Goal: Task Accomplishment & Management: Use online tool/utility

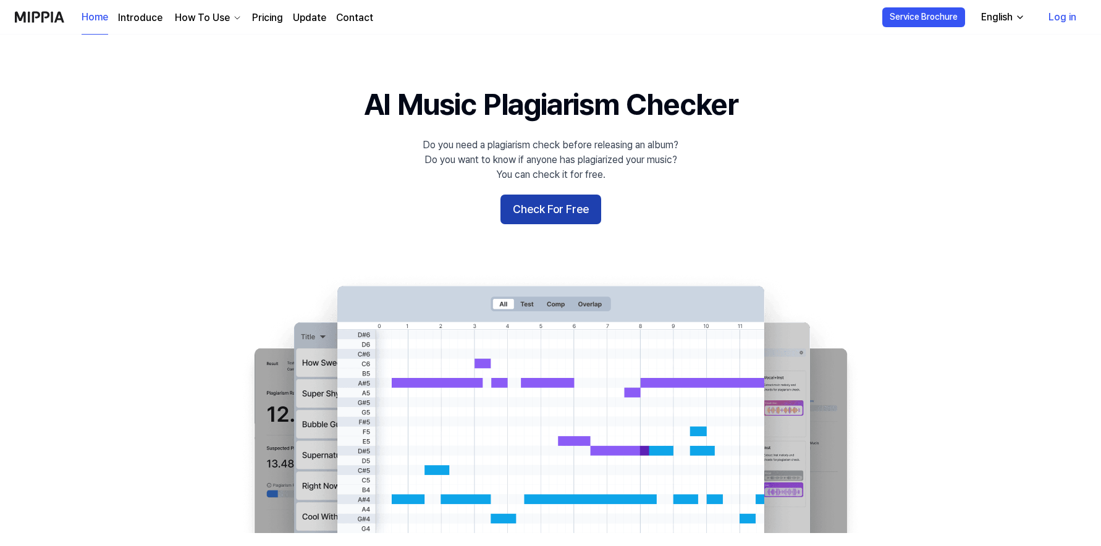
click at [563, 208] on button "Check For Free" at bounding box center [550, 210] width 101 height 30
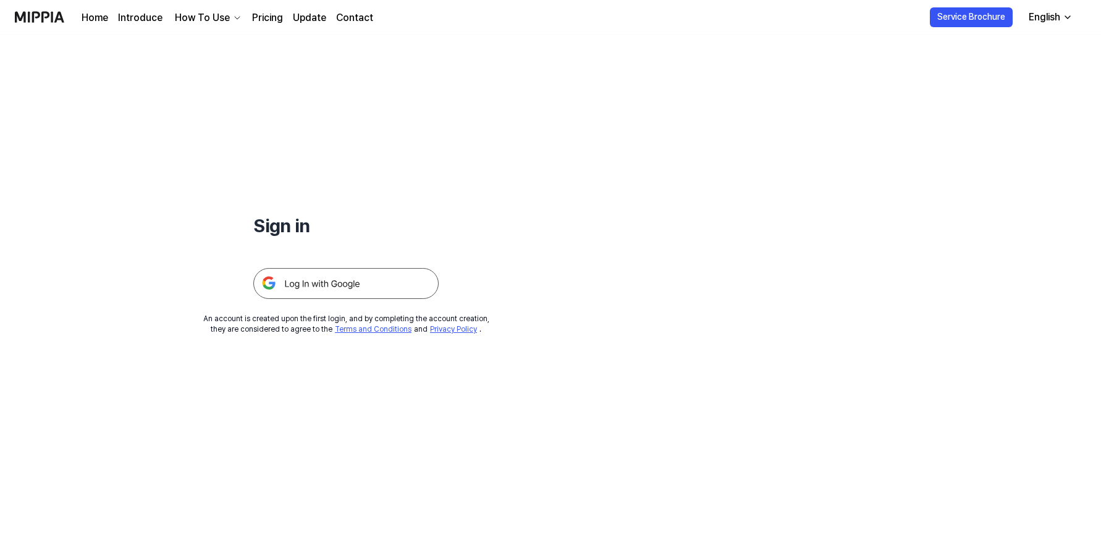
click at [327, 282] on img at bounding box center [345, 283] width 185 height 31
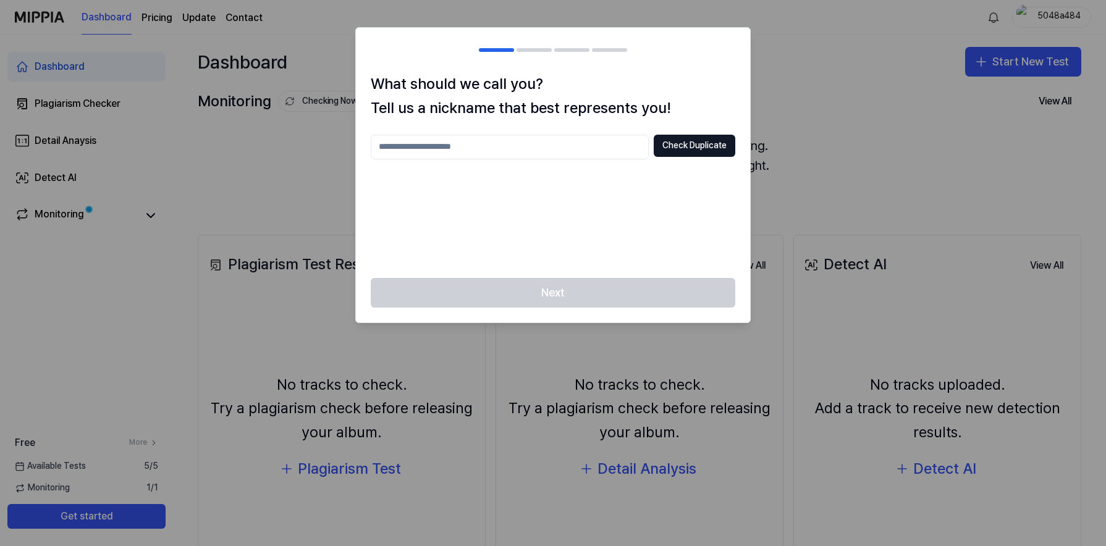
click at [392, 145] on input "text" at bounding box center [510, 147] width 278 height 25
type input "*****"
click at [560, 290] on div "Next" at bounding box center [553, 300] width 394 height 44
click at [691, 143] on button "Check Duplicate" at bounding box center [695, 146] width 82 height 22
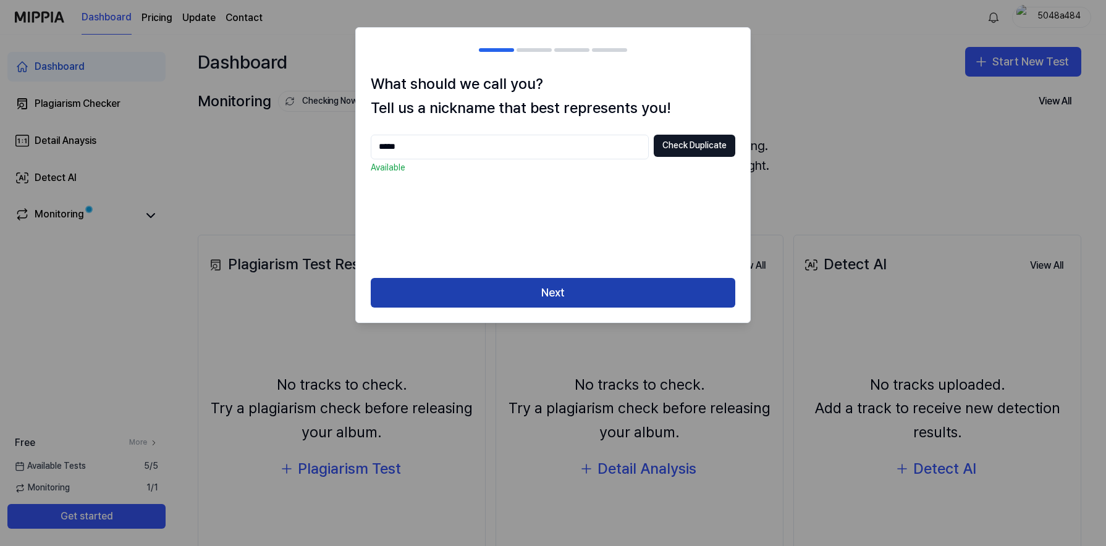
click at [557, 292] on button "Next" at bounding box center [553, 293] width 364 height 30
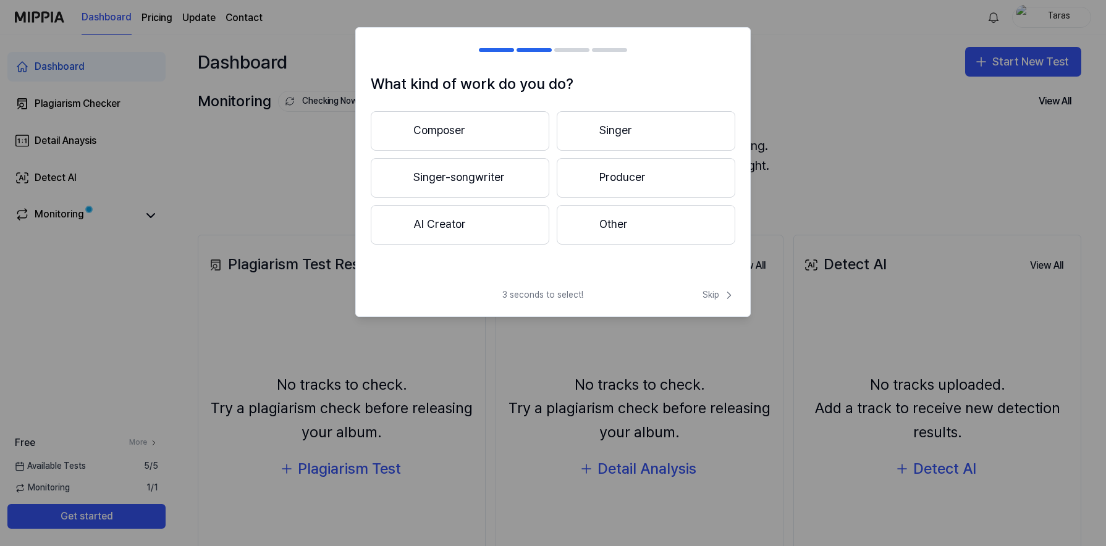
click at [457, 177] on button "Singer-songwriter" at bounding box center [460, 178] width 179 height 40
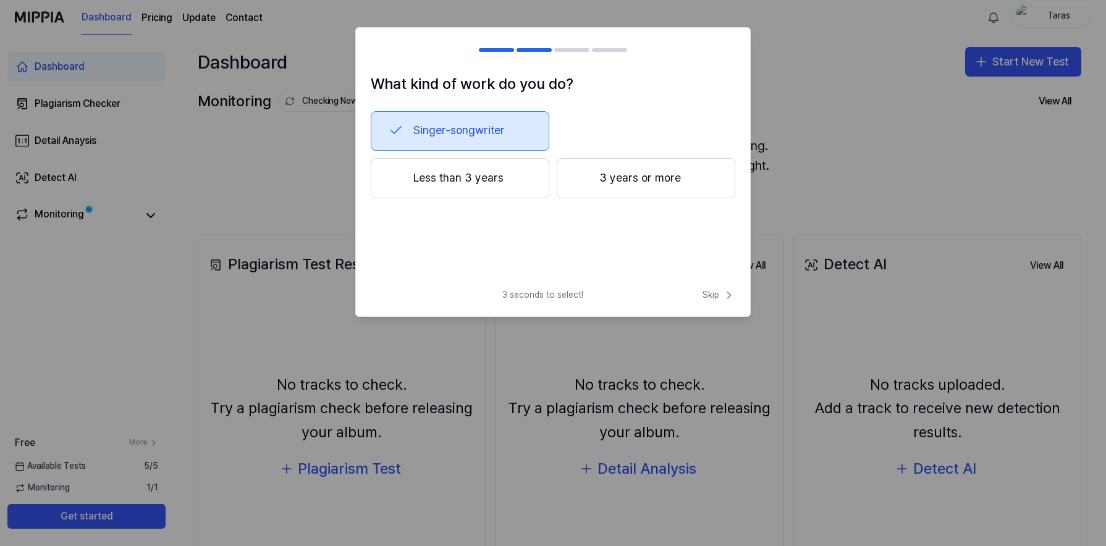
click at [639, 174] on button "3 years or more" at bounding box center [646, 178] width 179 height 41
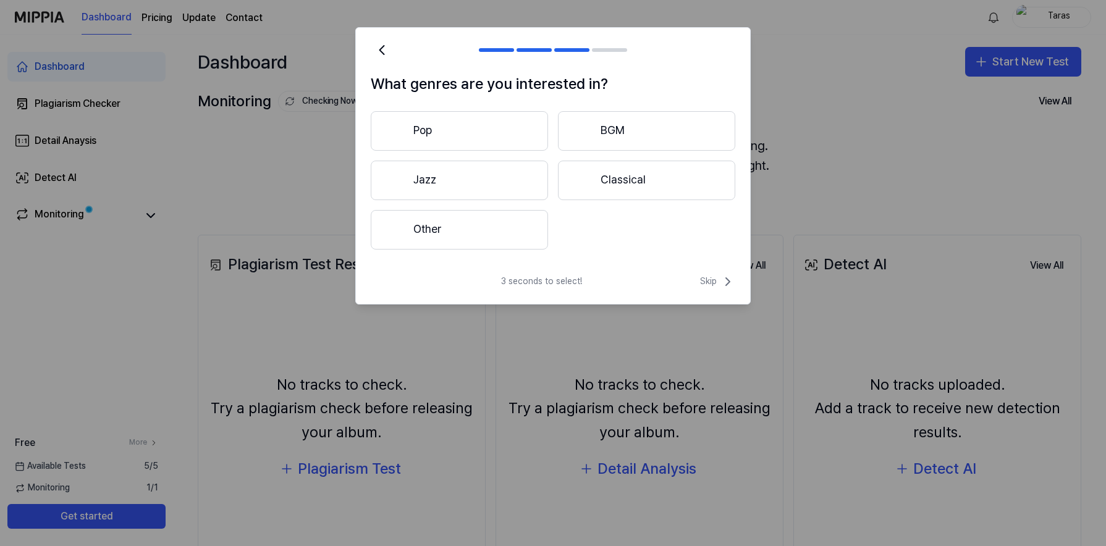
click at [435, 230] on button "Other" at bounding box center [459, 230] width 177 height 40
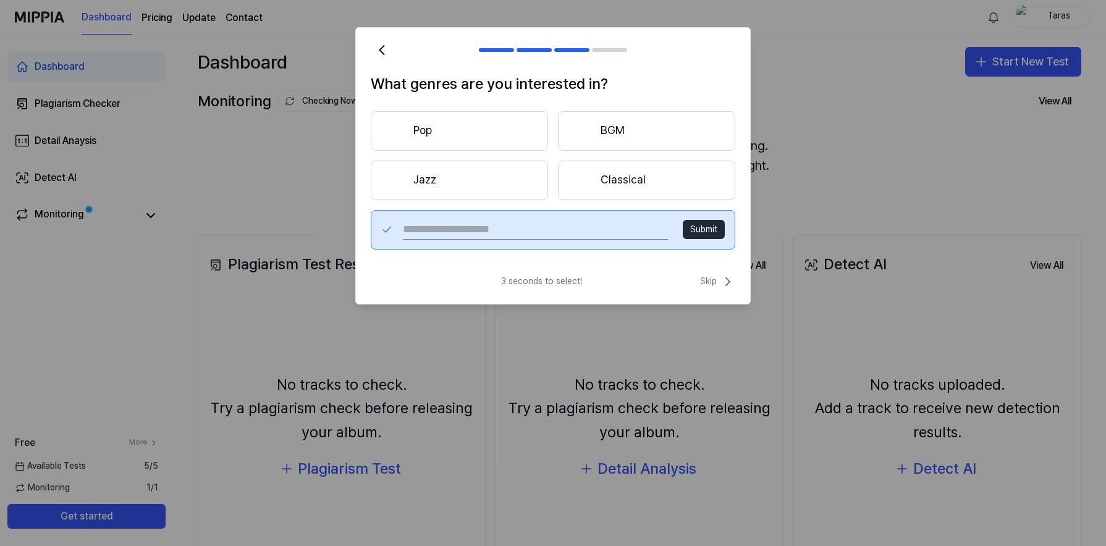
click at [410, 230] on input "text" at bounding box center [535, 230] width 265 height 20
type input "****"
click at [713, 229] on button "Submit" at bounding box center [704, 230] width 42 height 20
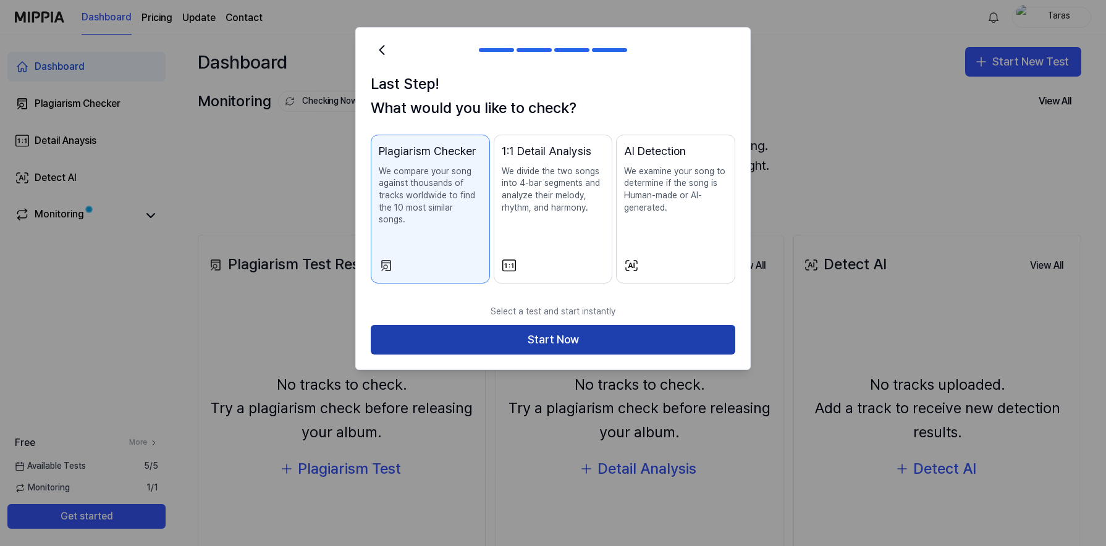
click at [560, 325] on button "Start Now" at bounding box center [553, 340] width 364 height 30
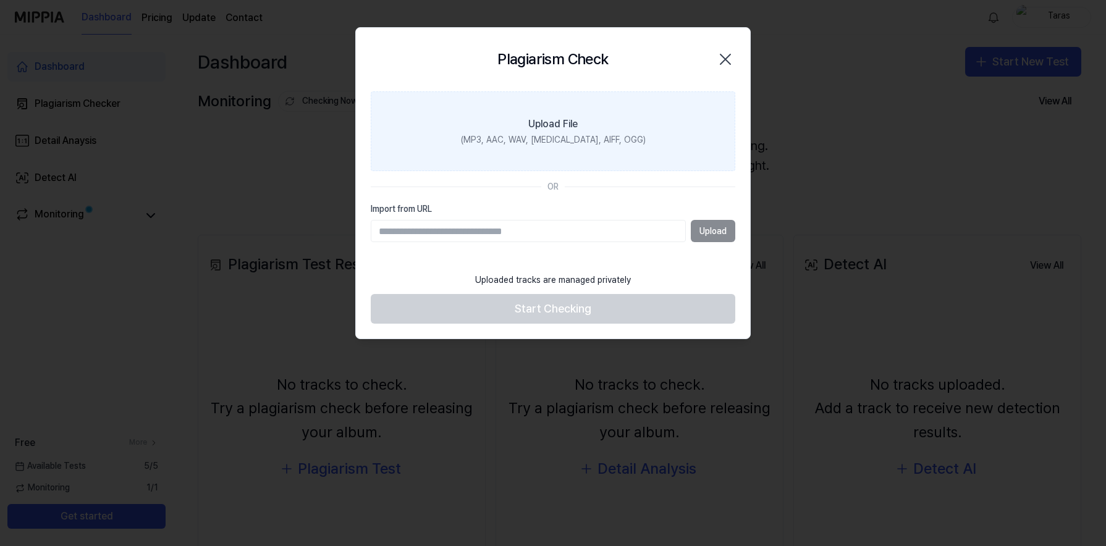
click at [508, 130] on label "Upload File (MP3, AAC, WAV, [MEDICAL_DATA], AIFF, OGG)" at bounding box center [553, 131] width 364 height 80
click at [0, 0] on input "Upload File (MP3, AAC, WAV, [MEDICAL_DATA], AIFF, OGG)" at bounding box center [0, 0] width 0 height 0
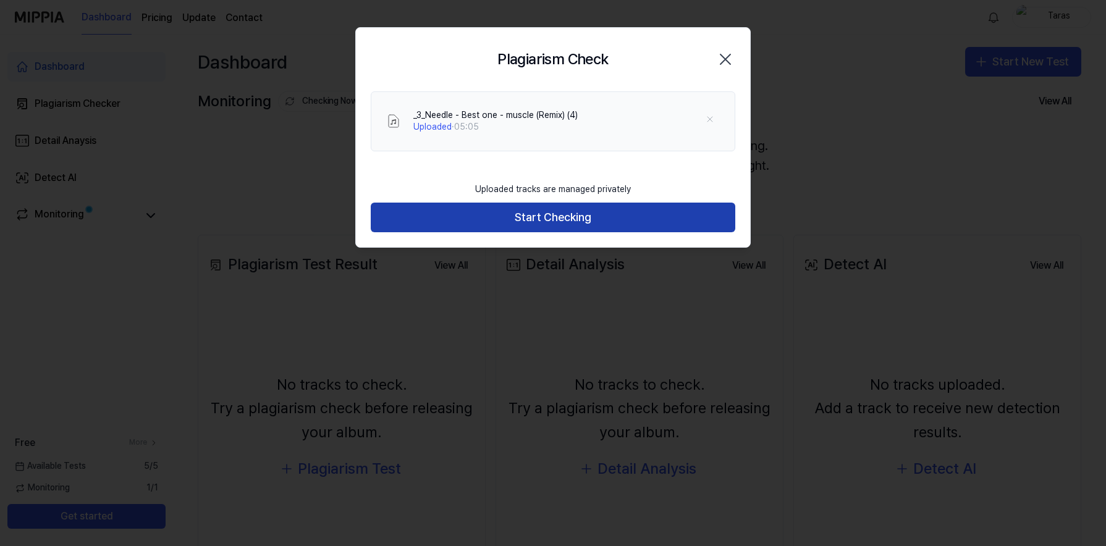
click at [544, 215] on button "Start Checking" at bounding box center [553, 218] width 364 height 30
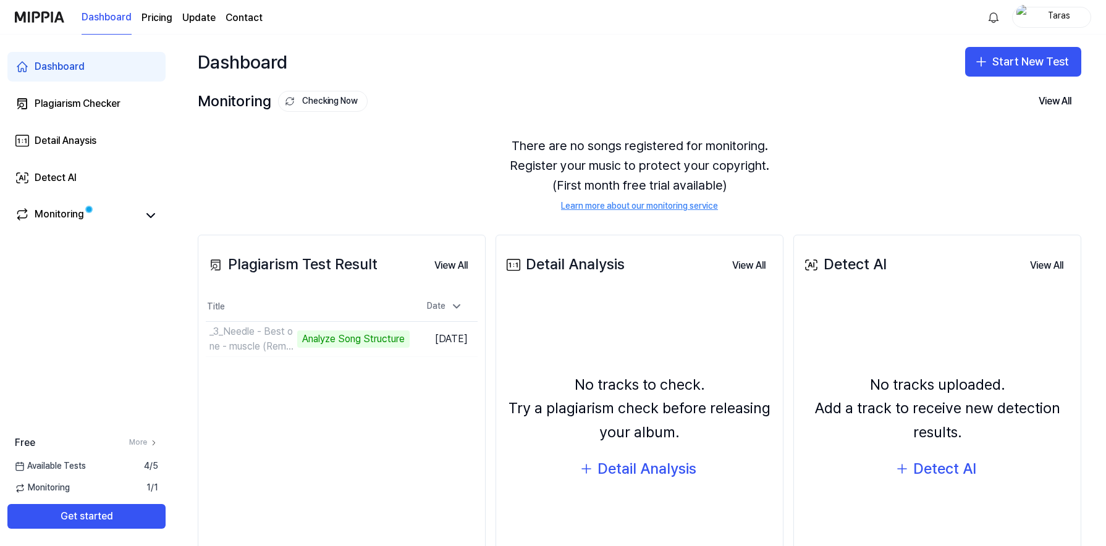
click at [550, 302] on div "No tracks to check. Try a plagiarism check before releasing your album. Detail …" at bounding box center [639, 428] width 272 height 253
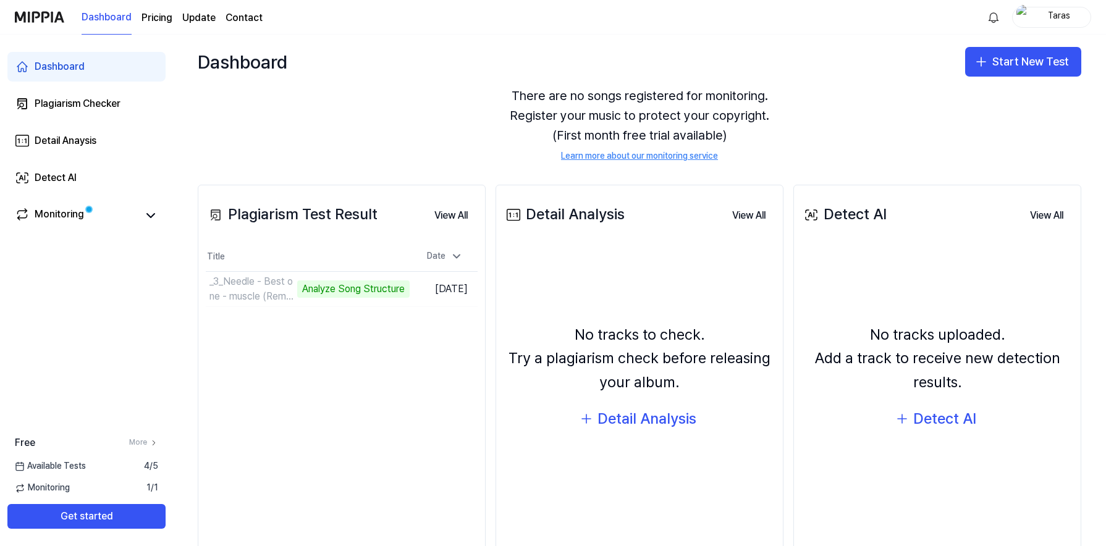
scroll to position [51, 0]
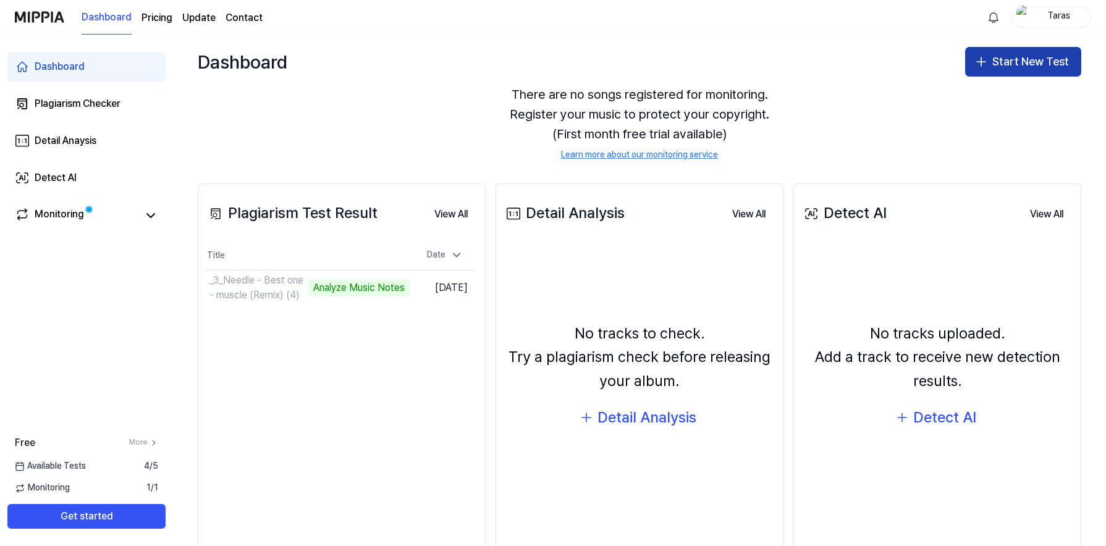
click at [1026, 59] on button "Start New Test" at bounding box center [1023, 62] width 116 height 30
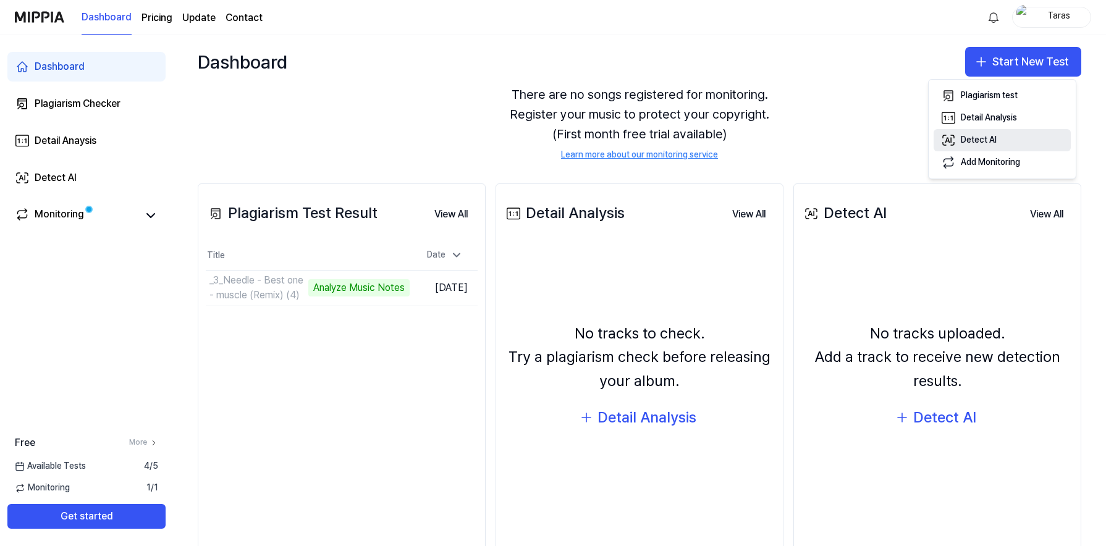
click at [973, 137] on div "Detect AI" at bounding box center [979, 140] width 36 height 12
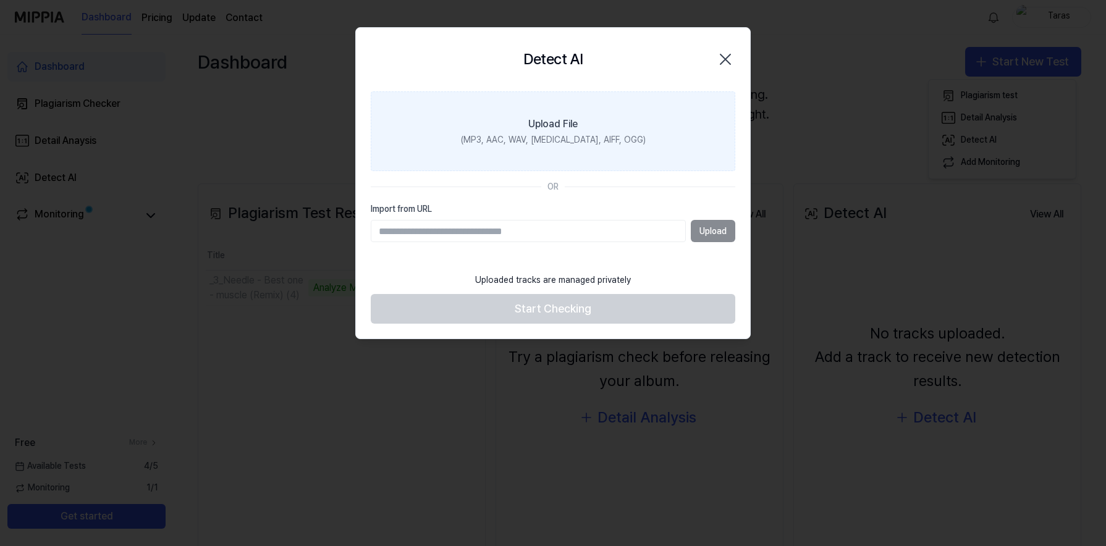
click at [559, 128] on div "Upload File" at bounding box center [552, 124] width 49 height 15
click at [0, 0] on input "Upload File (MP3, AAC, WAV, [MEDICAL_DATA], AIFF, OGG)" at bounding box center [0, 0] width 0 height 0
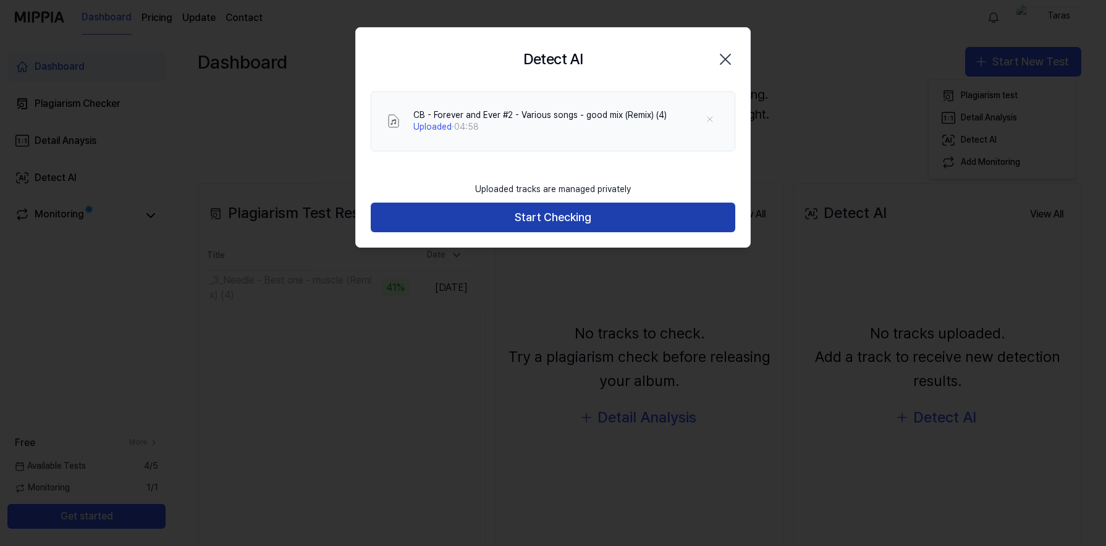
click at [570, 214] on button "Start Checking" at bounding box center [553, 218] width 364 height 30
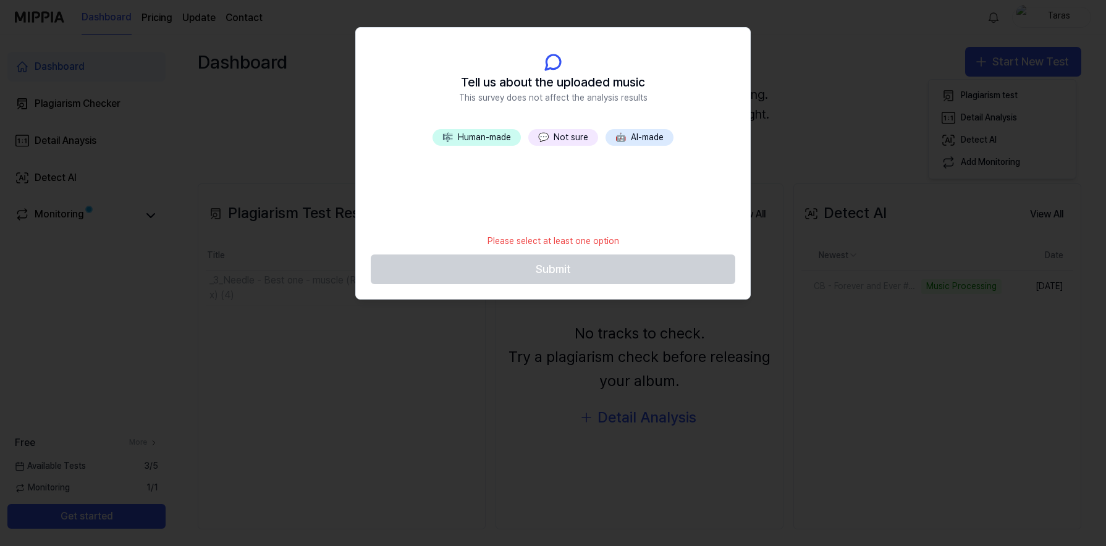
click at [563, 136] on button "💬 Not sure" at bounding box center [563, 137] width 70 height 17
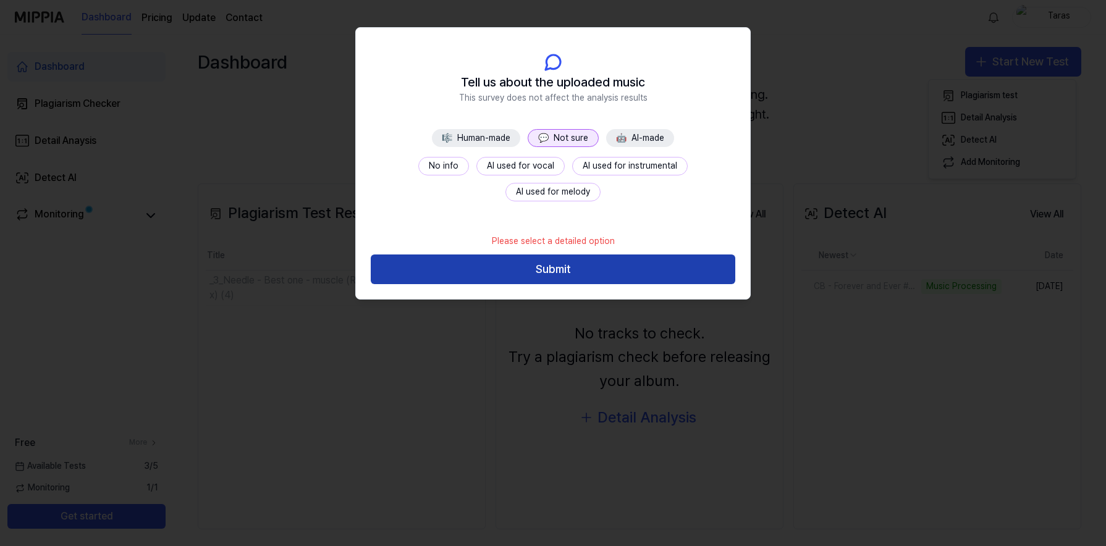
click at [555, 271] on button "Submit" at bounding box center [553, 269] width 364 height 30
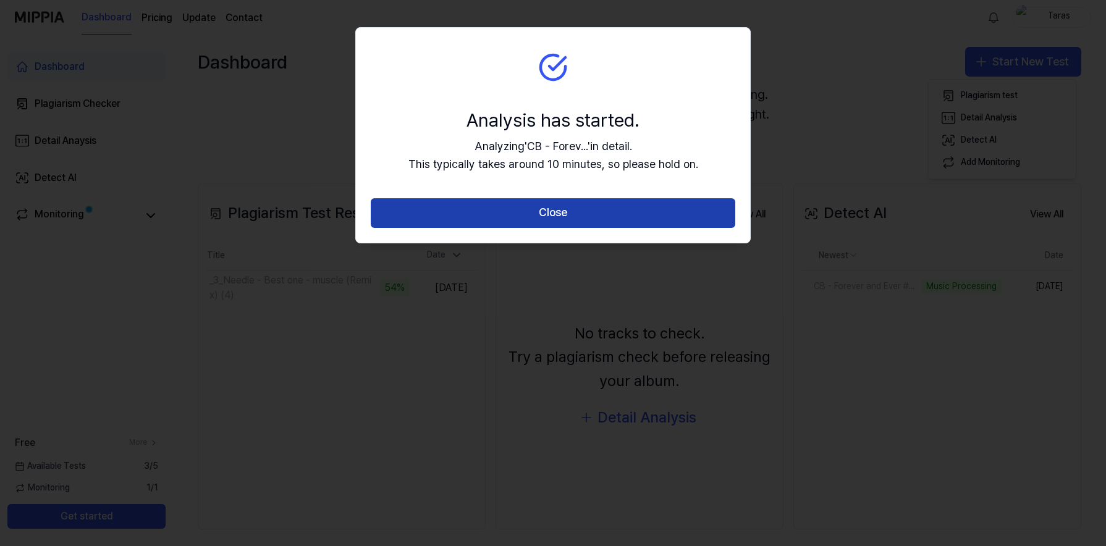
click at [555, 212] on button "Close" at bounding box center [553, 213] width 364 height 30
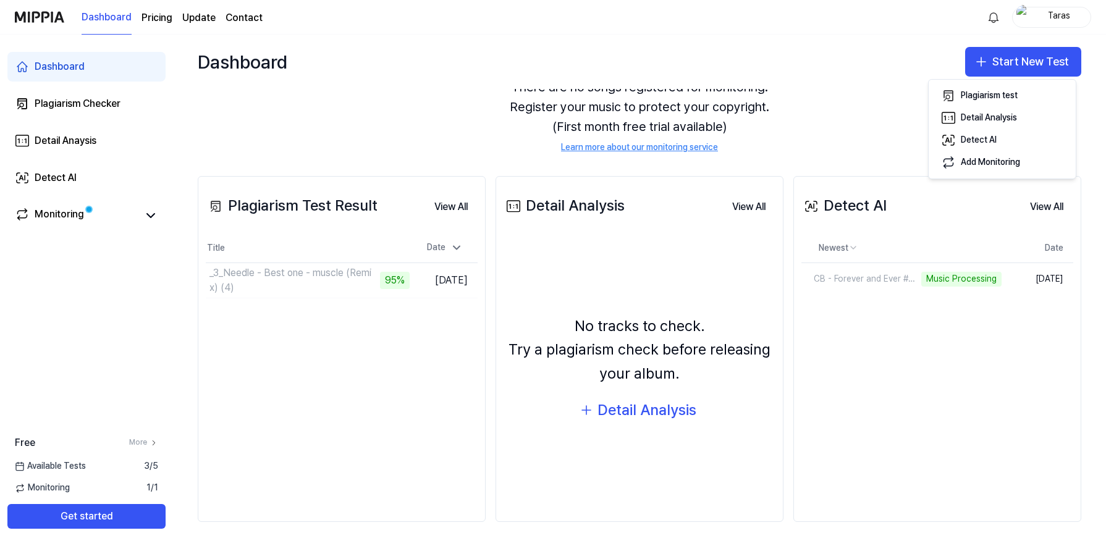
scroll to position [0, 0]
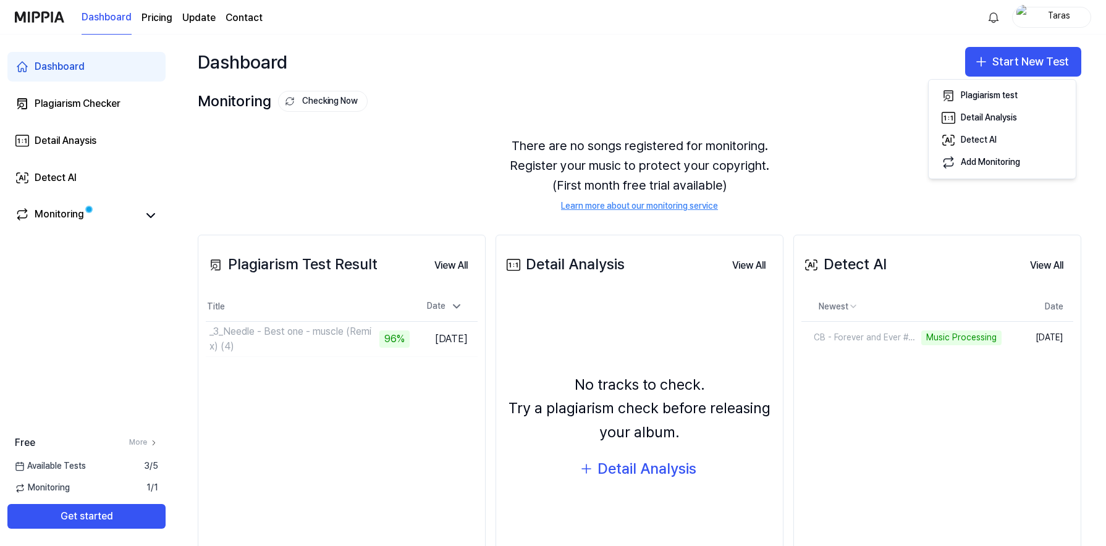
click at [639, 204] on link "Learn more about our monitoring service" at bounding box center [639, 206] width 157 height 12
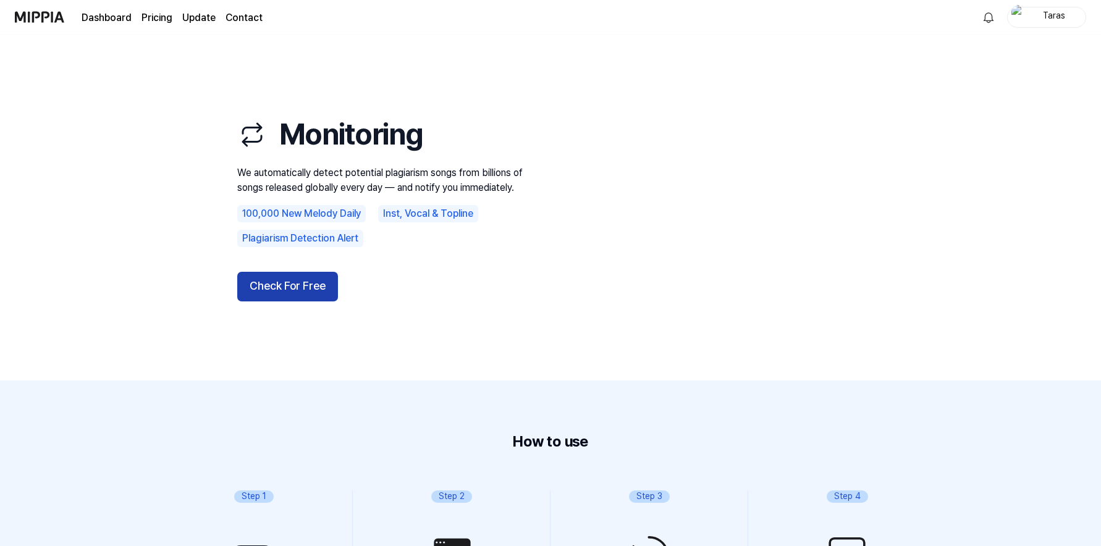
click at [297, 286] on button "Check For Free" at bounding box center [287, 287] width 101 height 30
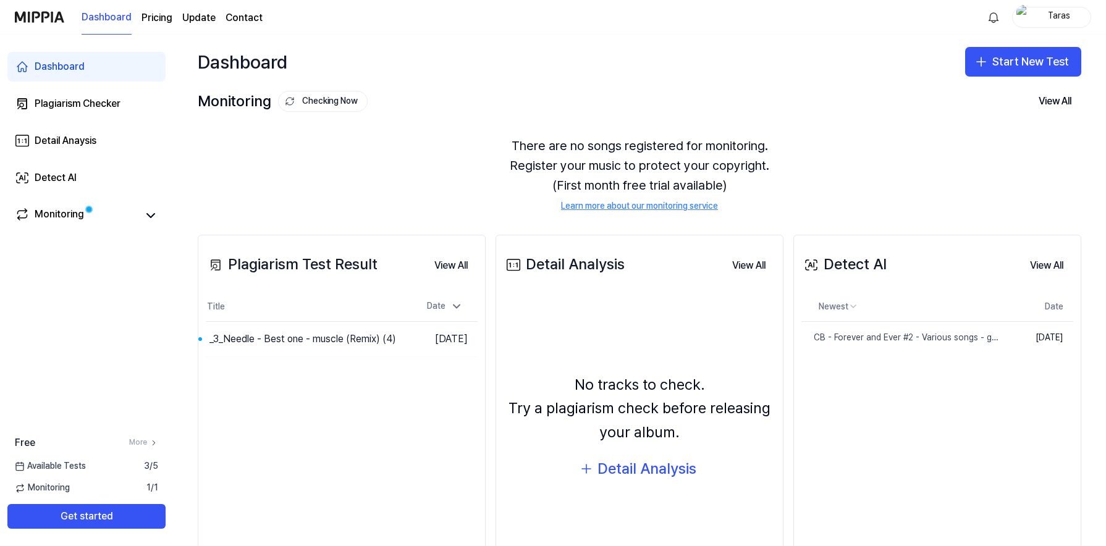
click at [161, 15] on page\) "Pricing" at bounding box center [156, 18] width 31 height 15
click at [448, 263] on button "View All" at bounding box center [450, 265] width 53 height 25
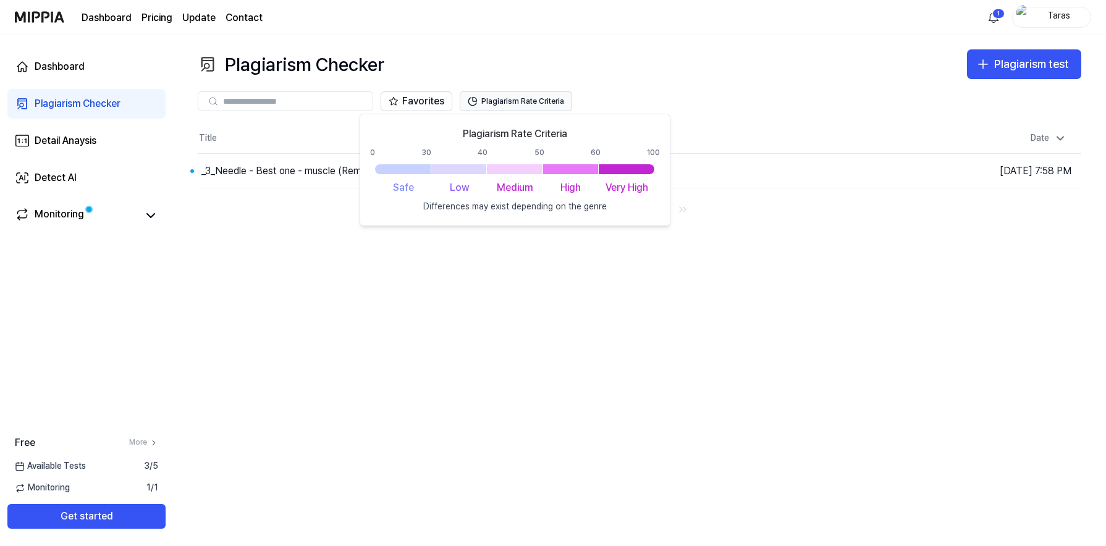
click at [515, 99] on button "Plagiarism Rate Criteria" at bounding box center [516, 101] width 112 height 20
click at [460, 290] on div "Plagiarism Checker Plagiarism test Plagiarism Checker Detail Analysis Detect AI…" at bounding box center [639, 290] width 933 height 511
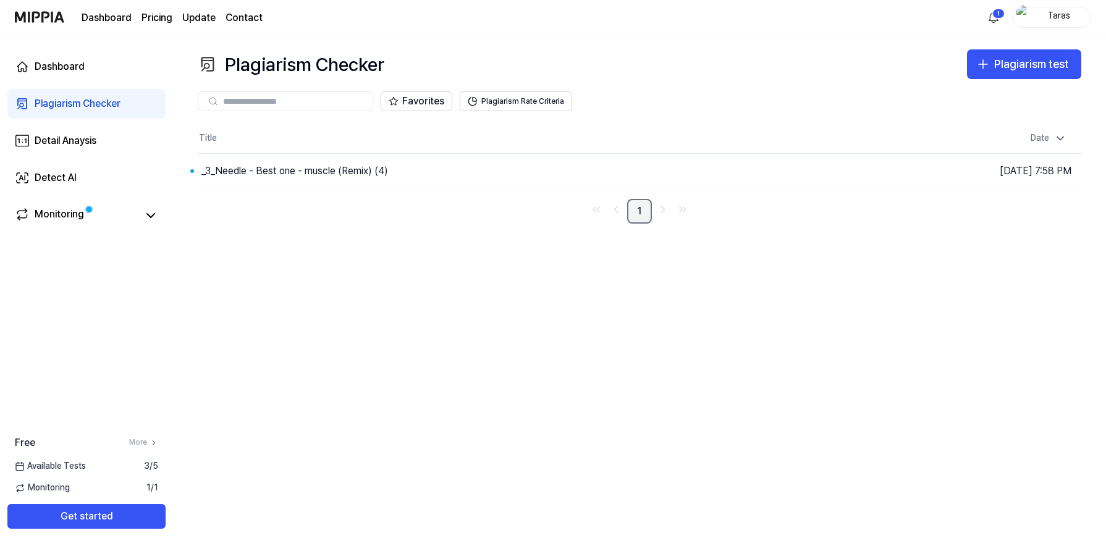
click at [642, 206] on link "1" at bounding box center [639, 211] width 25 height 25
click at [768, 170] on button "Go to Results" at bounding box center [773, 171] width 66 height 20
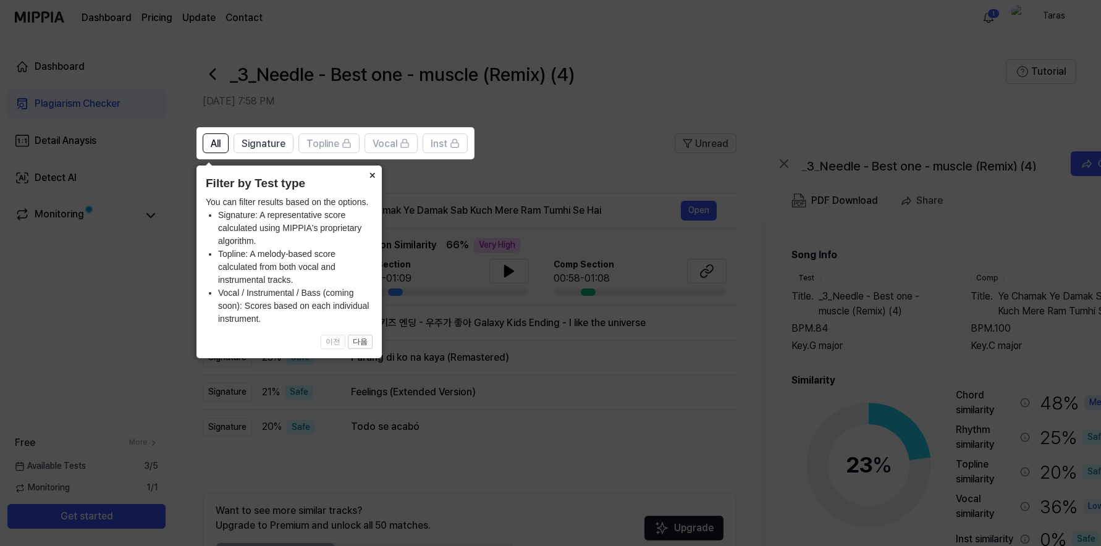
click at [372, 175] on button "×" at bounding box center [372, 174] width 20 height 17
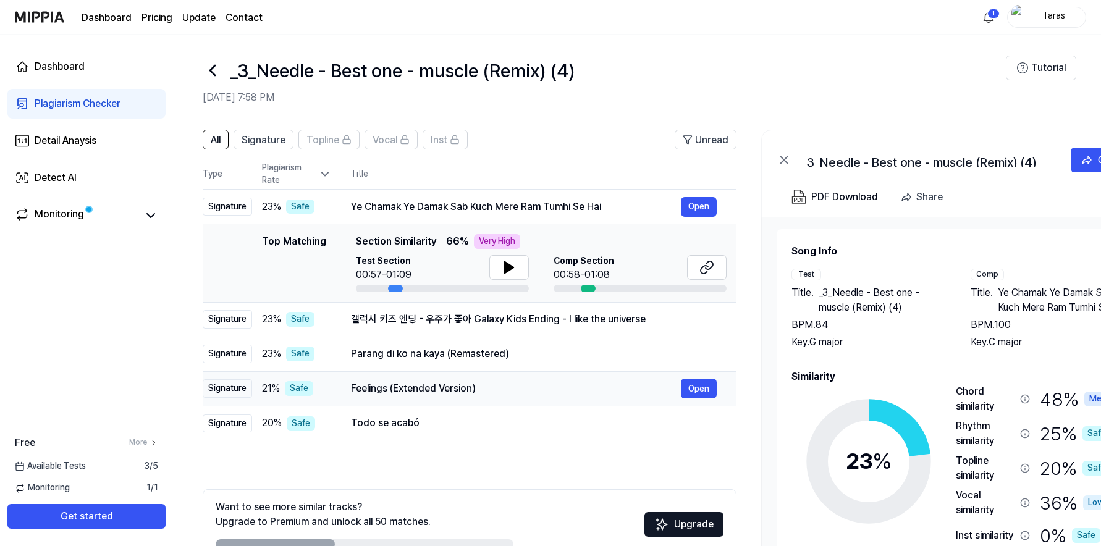
scroll to position [4, 0]
click at [511, 265] on icon at bounding box center [509, 266] width 9 height 11
click at [707, 265] on icon at bounding box center [703, 269] width 7 height 8
click at [507, 266] on icon at bounding box center [509, 266] width 9 height 11
click at [705, 264] on icon at bounding box center [706, 266] width 15 height 15
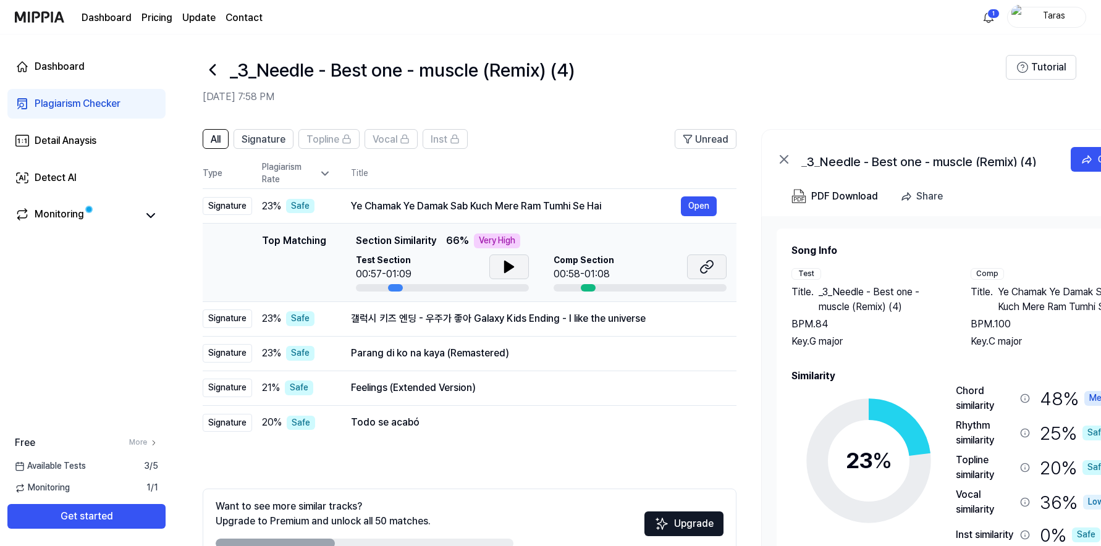
click at [708, 266] on icon at bounding box center [706, 266] width 15 height 15
click at [697, 317] on button "Open" at bounding box center [699, 319] width 36 height 20
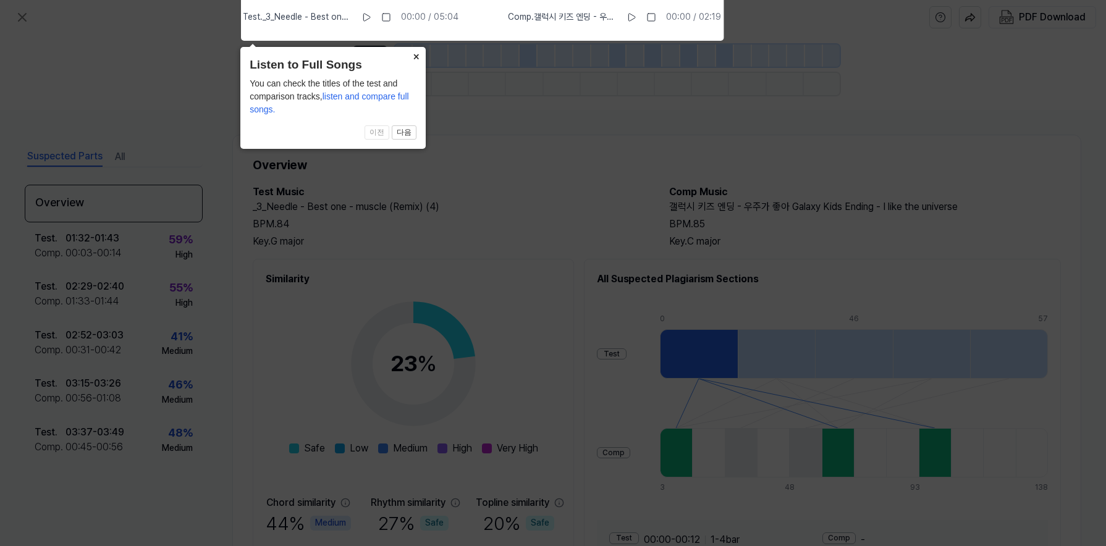
click at [416, 57] on button "×" at bounding box center [416, 55] width 20 height 17
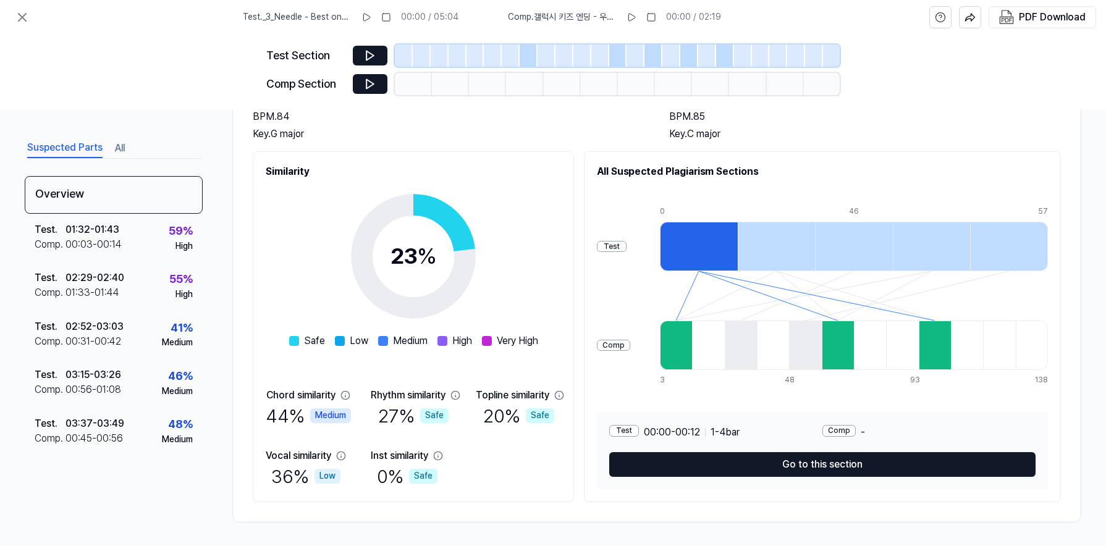
scroll to position [109, 0]
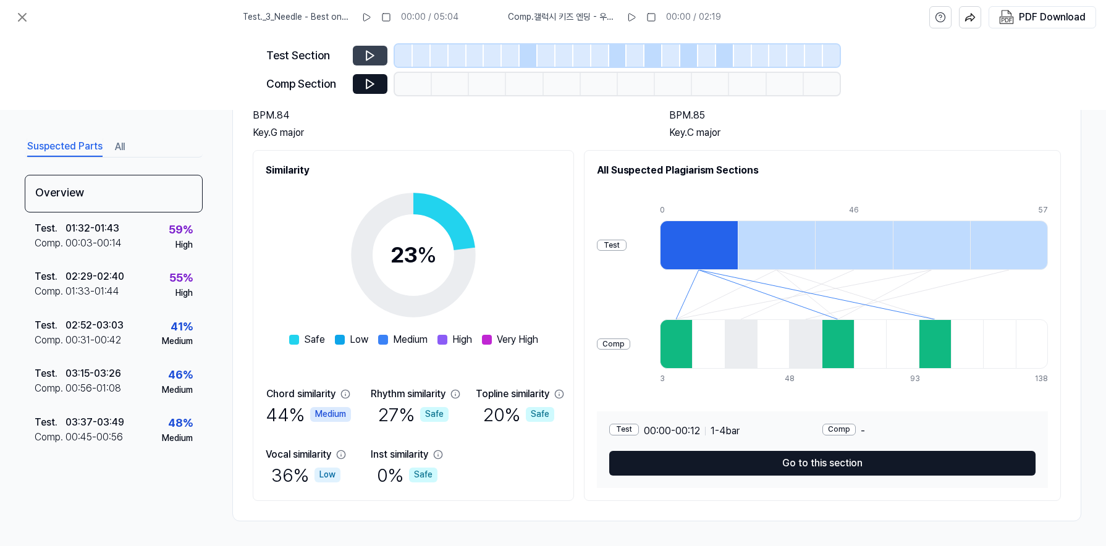
click at [369, 53] on icon at bounding box center [369, 55] width 7 height 9
click at [369, 54] on icon at bounding box center [370, 55] width 12 height 12
click at [370, 83] on icon at bounding box center [370, 84] width 12 height 12
click at [23, 15] on icon at bounding box center [22, 17] width 15 height 15
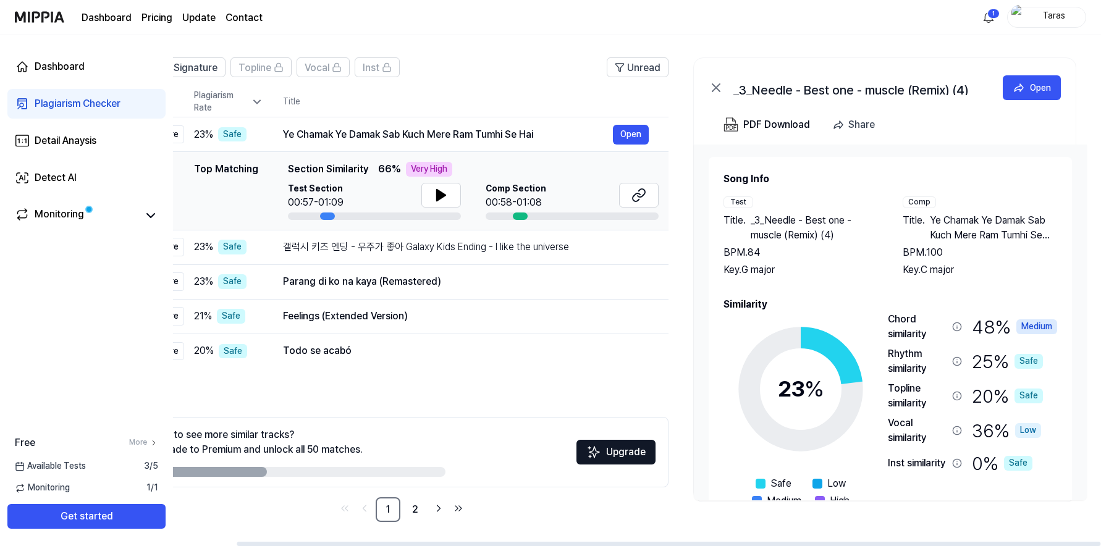
scroll to position [77, 0]
click at [414, 508] on link "2" at bounding box center [415, 509] width 25 height 25
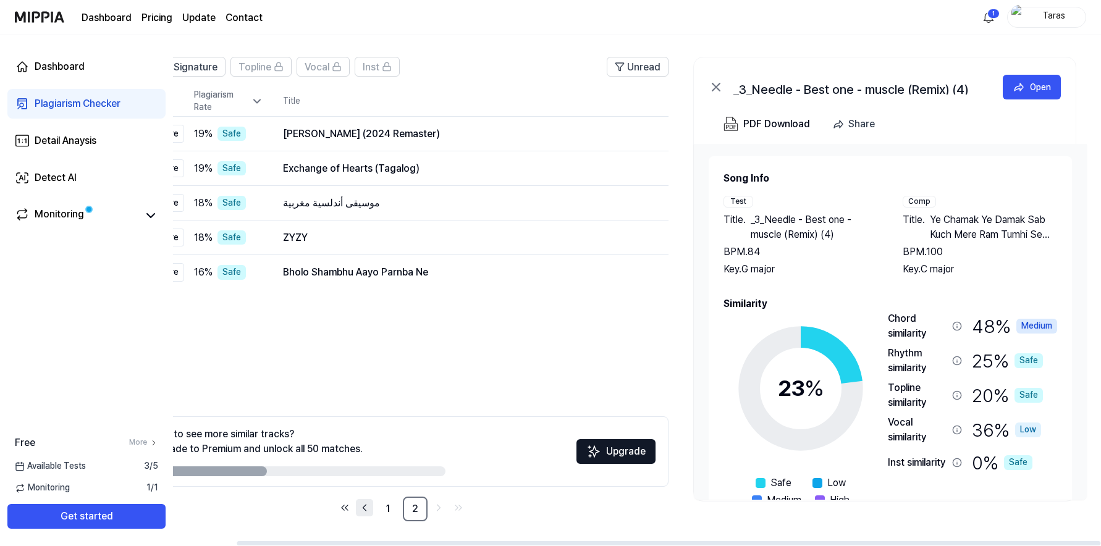
click at [369, 507] on icon "Go to previous page" at bounding box center [364, 507] width 12 height 15
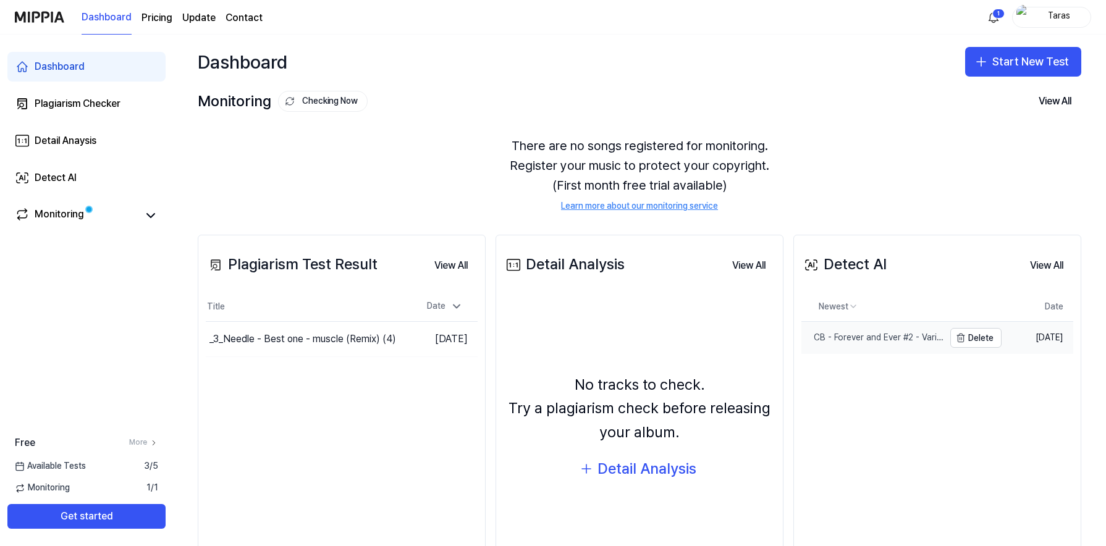
click at [882, 335] on div "CB - Forever and Ever #2 - Various songs - good mix (Remix) (4)" at bounding box center [872, 338] width 143 height 12
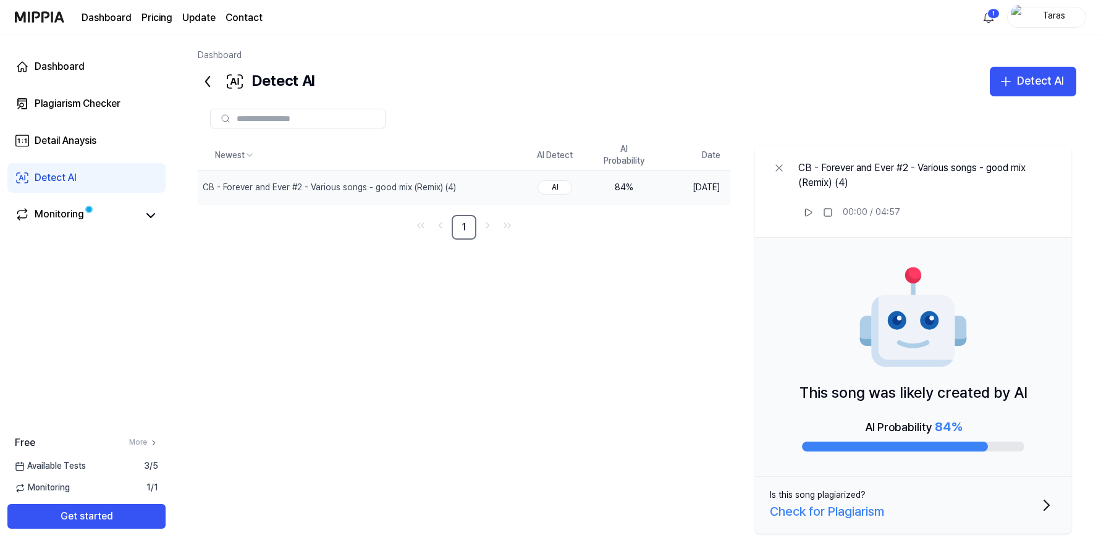
click at [624, 185] on div "84 %" at bounding box center [623, 188] width 49 height 12
click at [849, 509] on div "Check for Plagiarism" at bounding box center [827, 512] width 114 height 20
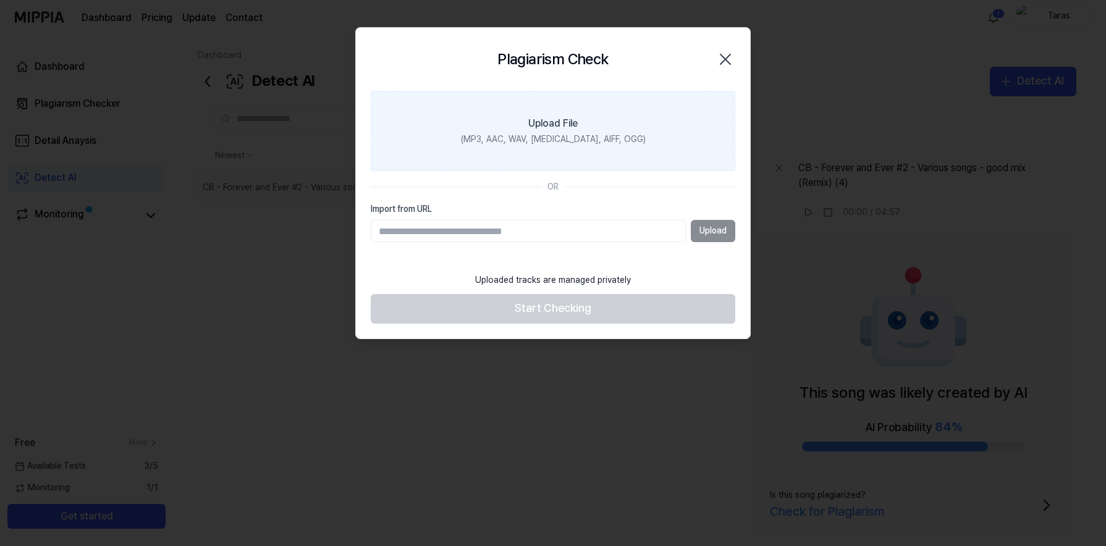
click at [538, 138] on div "(MP3, AAC, WAV, [MEDICAL_DATA], AIFF, OGG)" at bounding box center [553, 140] width 185 height 12
click at [0, 0] on input "Upload File (MP3, AAC, WAV, [MEDICAL_DATA], AIFF, OGG)" at bounding box center [0, 0] width 0 height 0
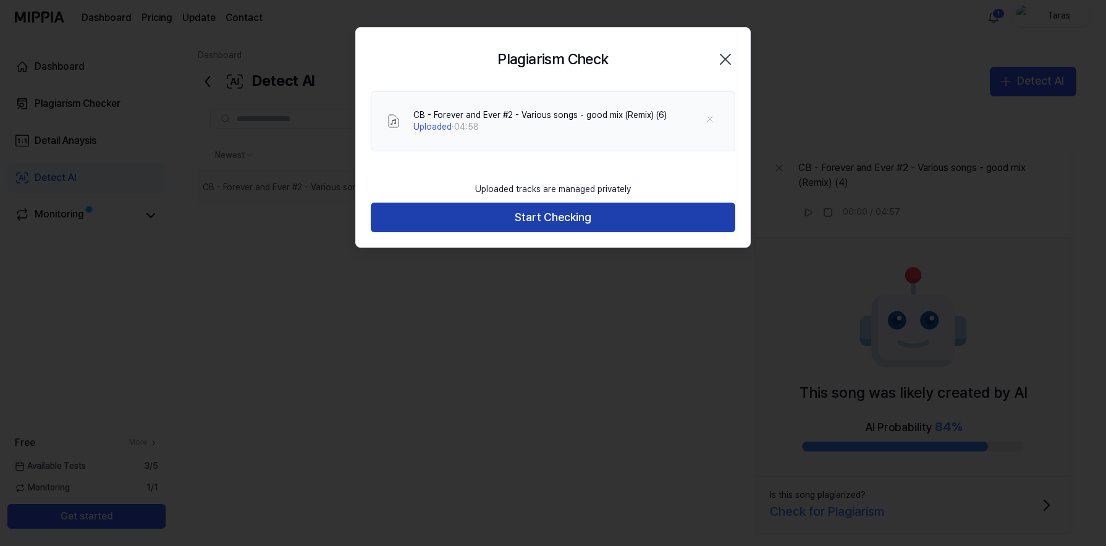
click at [553, 214] on button "Start Checking" at bounding box center [553, 218] width 364 height 30
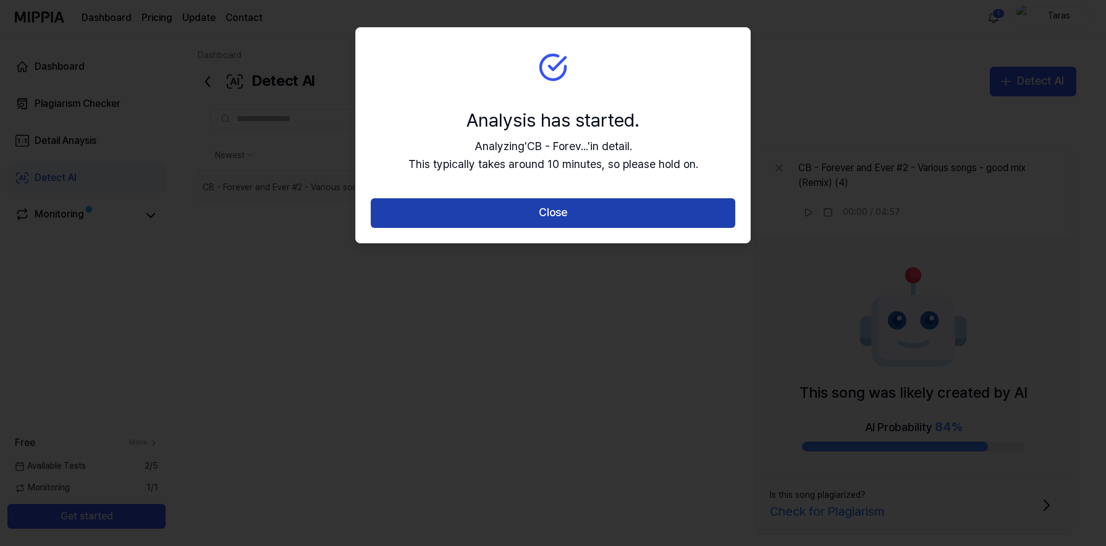
click at [555, 209] on button "Close" at bounding box center [553, 213] width 364 height 30
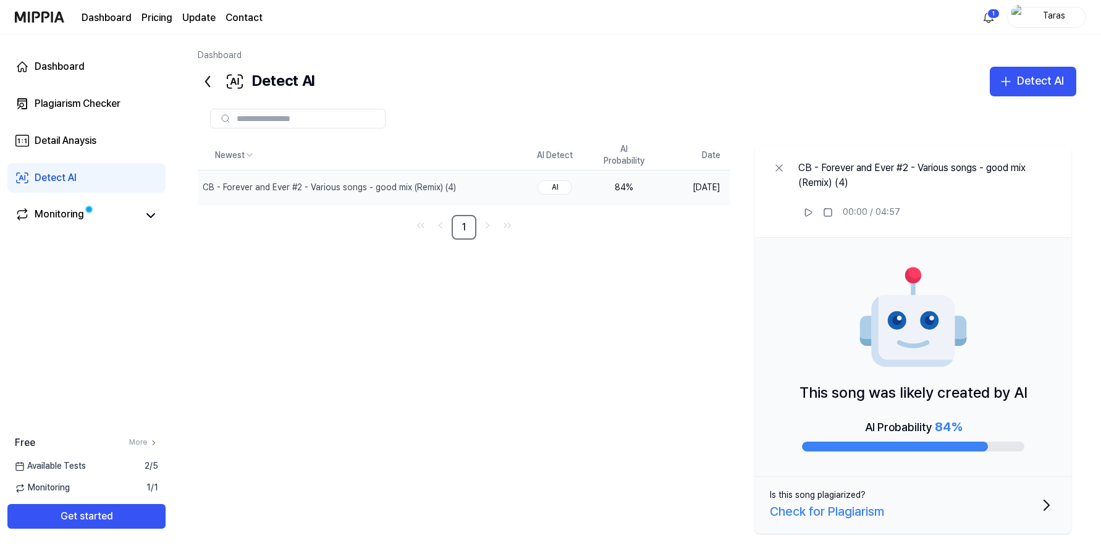
click at [103, 15] on link "Dashboard" at bounding box center [107, 18] width 50 height 15
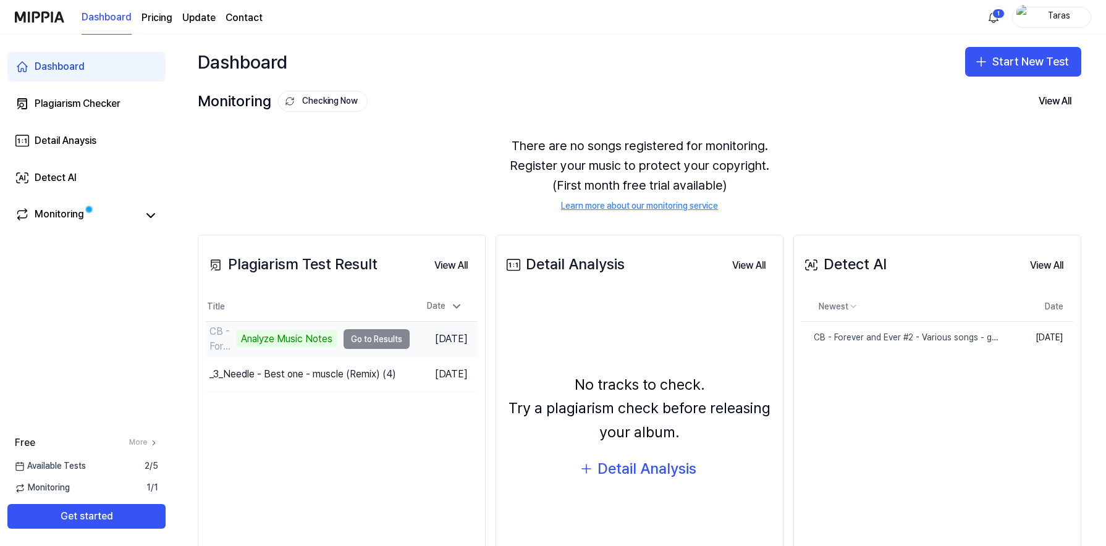
click at [356, 335] on td "CB - Forever and Ever #2 - Various songs - good mix (Remix) (6) Analyze Music N…" at bounding box center [308, 339] width 204 height 35
click at [742, 263] on button "View All" at bounding box center [748, 265] width 53 height 25
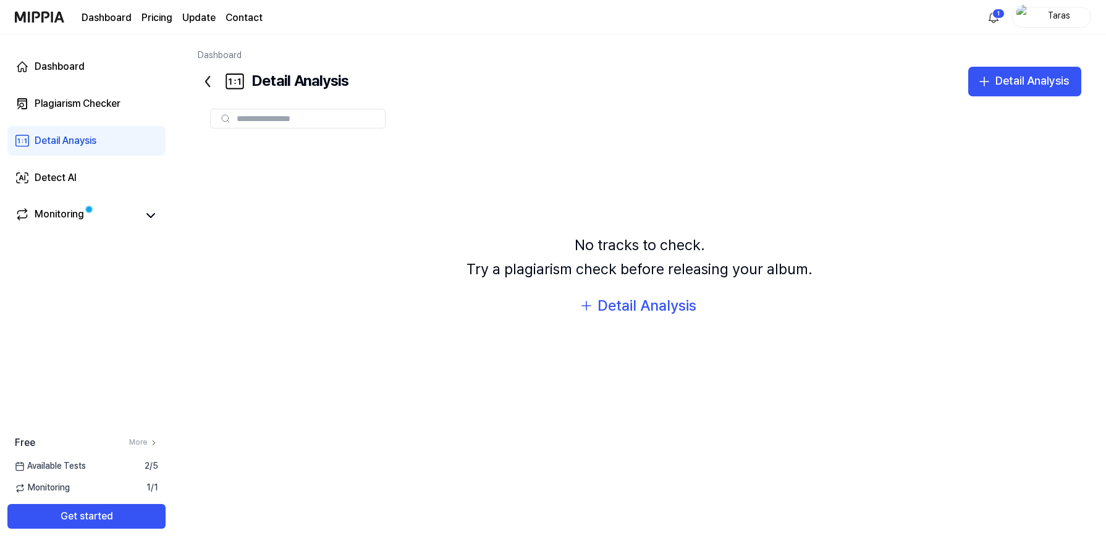
click at [208, 80] on icon at bounding box center [208, 82] width 20 height 20
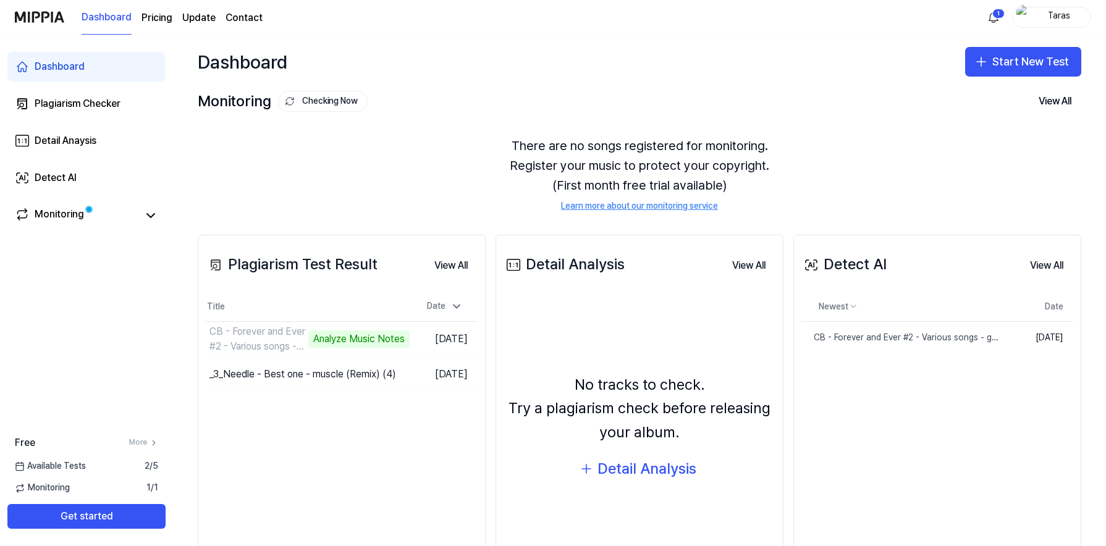
scroll to position [1, 0]
click at [346, 338] on td "CB - Forever and Ever #2 - Various songs - good mix (Remix) (6) Analyze Music N…" at bounding box center [308, 338] width 204 height 35
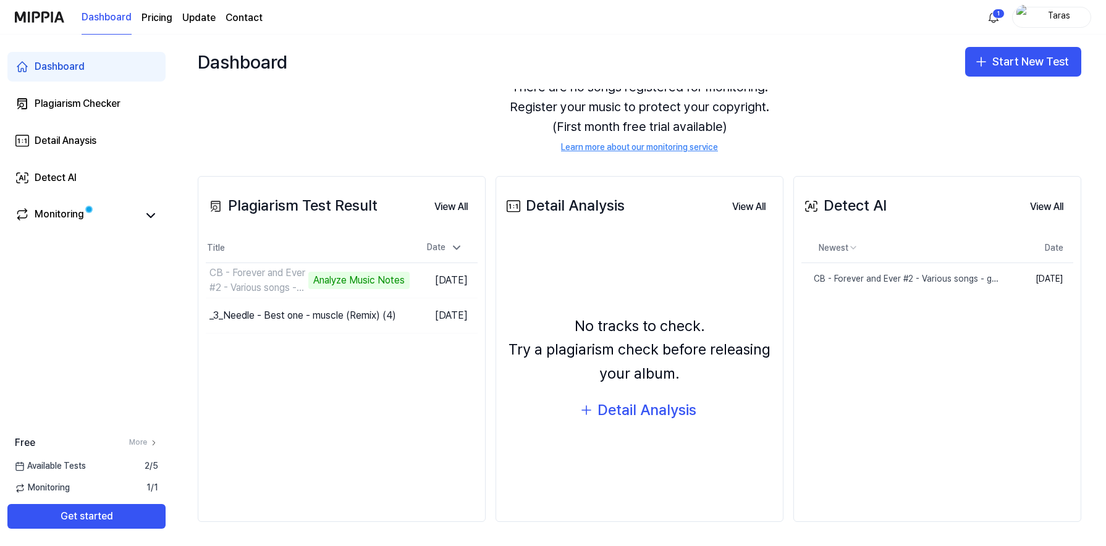
scroll to position [0, 0]
